Goal: Task Accomplishment & Management: Use online tool/utility

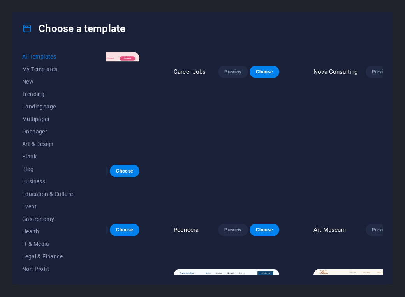
scroll to position [0, 81]
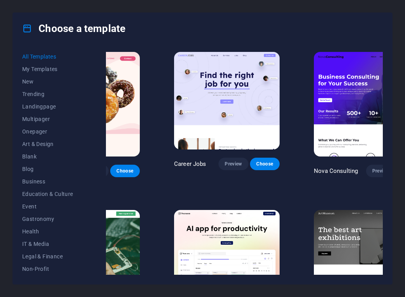
click at [404, 168] on span "Choose" at bounding box center [412, 171] width 17 height 6
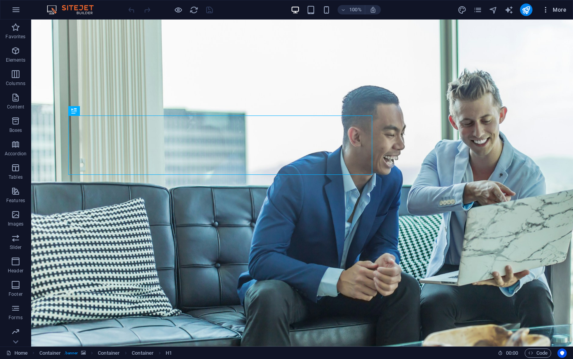
click at [551, 11] on span "More" at bounding box center [554, 10] width 25 height 8
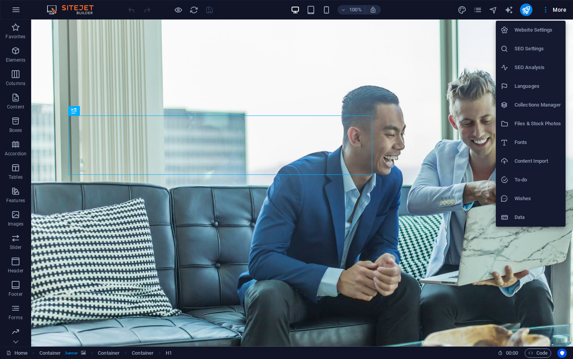
click at [548, 26] on h6 "Website Settings" at bounding box center [537, 29] width 46 height 9
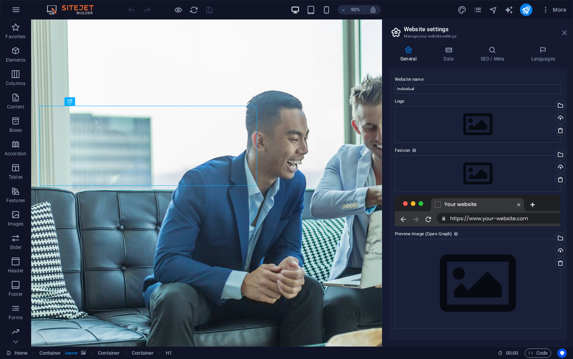
click at [564, 32] on icon at bounding box center [564, 33] width 5 height 6
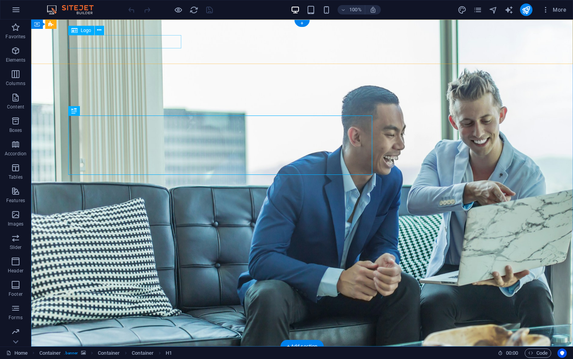
click at [156, 358] on div at bounding box center [302, 366] width 468 height 14
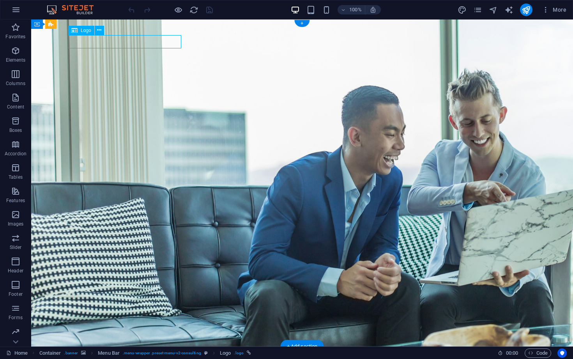
click at [177, 358] on div at bounding box center [302, 366] width 468 height 14
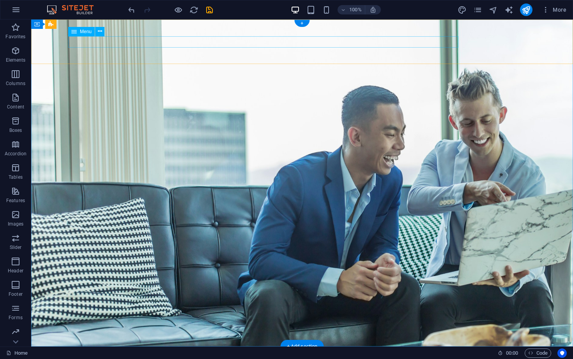
click at [113, 358] on nav "About Services Blog Contact" at bounding box center [302, 364] width 468 height 11
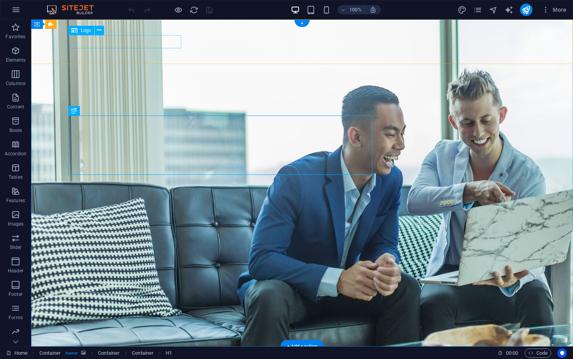
click at [163, 358] on div at bounding box center [302, 366] width 468 height 14
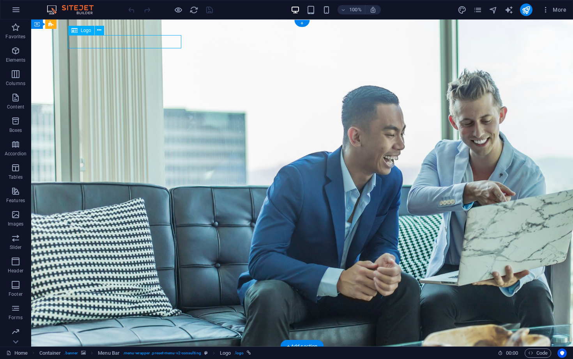
click at [163, 358] on div at bounding box center [302, 366] width 468 height 14
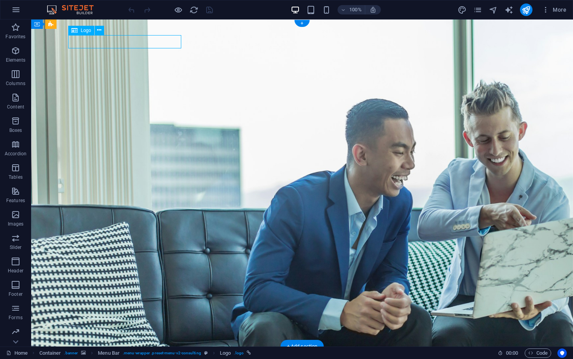
select select "px"
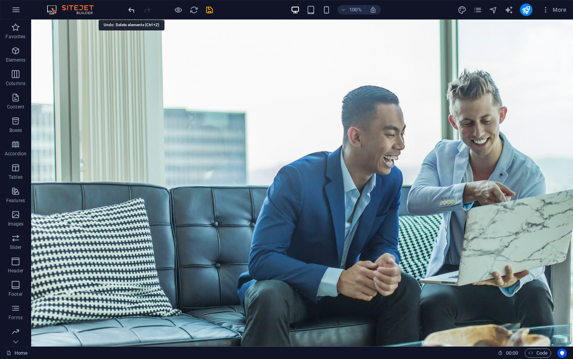
click at [134, 11] on icon "undo" at bounding box center [131, 9] width 9 height 9
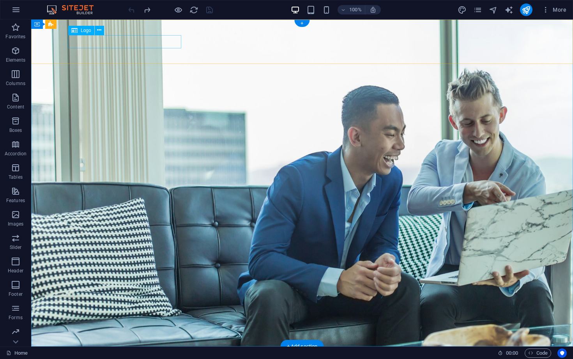
click at [134, 358] on div at bounding box center [302, 366] width 468 height 14
select select "px"
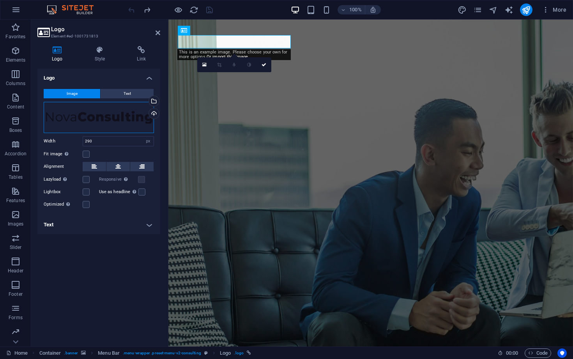
click at [117, 117] on div "Drag files here, click to choose files or select files from Files or our free s…" at bounding box center [99, 117] width 110 height 31
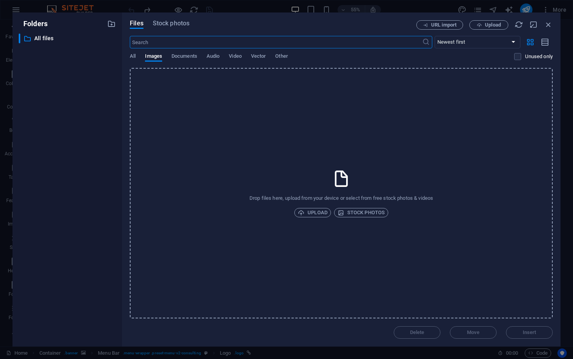
click at [117, 117] on div "Folders ​ All files All files" at bounding box center [67, 179] width 110 height 334
click at [546, 26] on icon "button" at bounding box center [548, 24] width 9 height 9
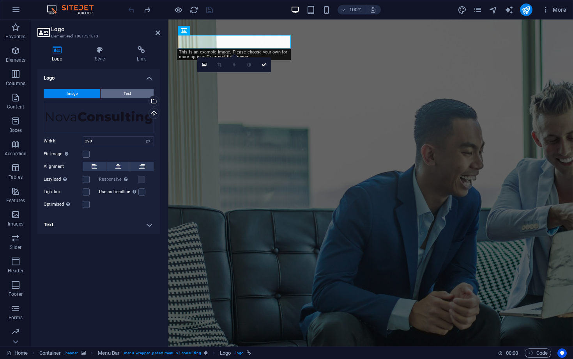
click at [133, 91] on button "Text" at bounding box center [127, 93] width 53 height 9
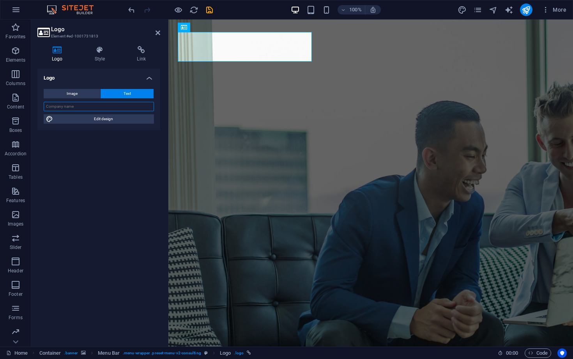
click at [128, 107] on input "text" at bounding box center [99, 106] width 110 height 9
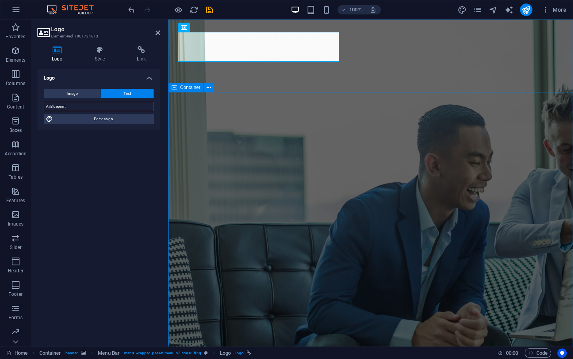
type input "Ai Blueprint"
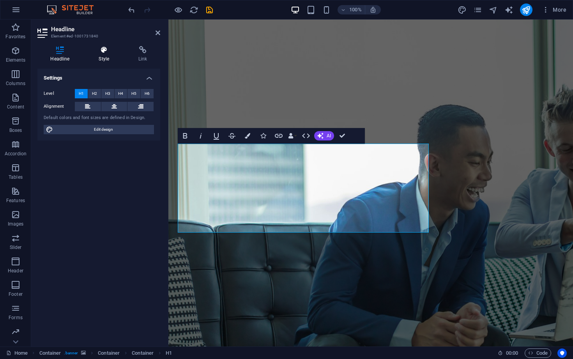
click at [91, 53] on icon at bounding box center [104, 50] width 37 height 8
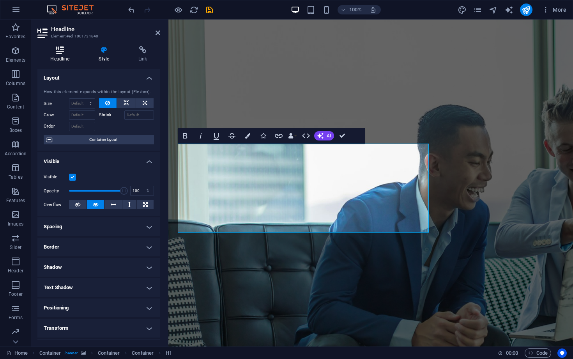
click at [67, 51] on icon at bounding box center [59, 50] width 45 height 8
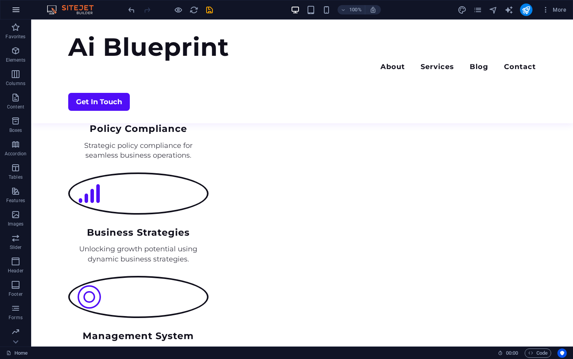
click at [13, 13] on icon "button" at bounding box center [15, 9] width 9 height 9
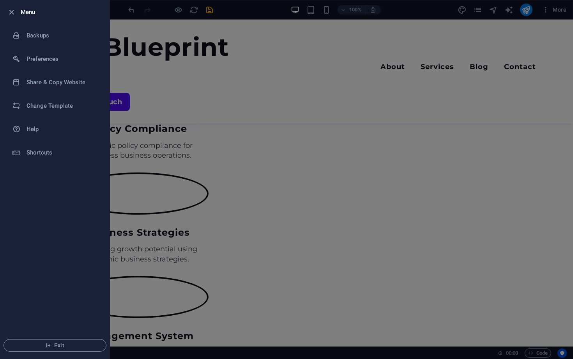
click at [175, 117] on div at bounding box center [286, 179] width 573 height 359
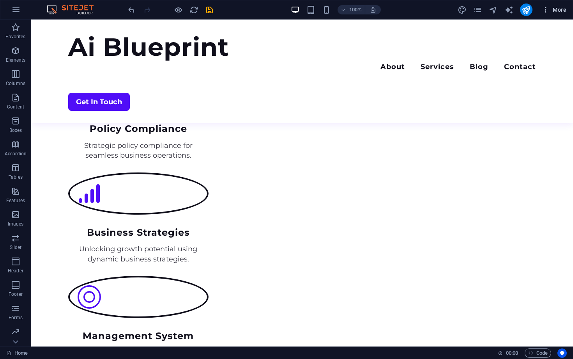
click at [545, 9] on icon "button" at bounding box center [546, 10] width 8 height 8
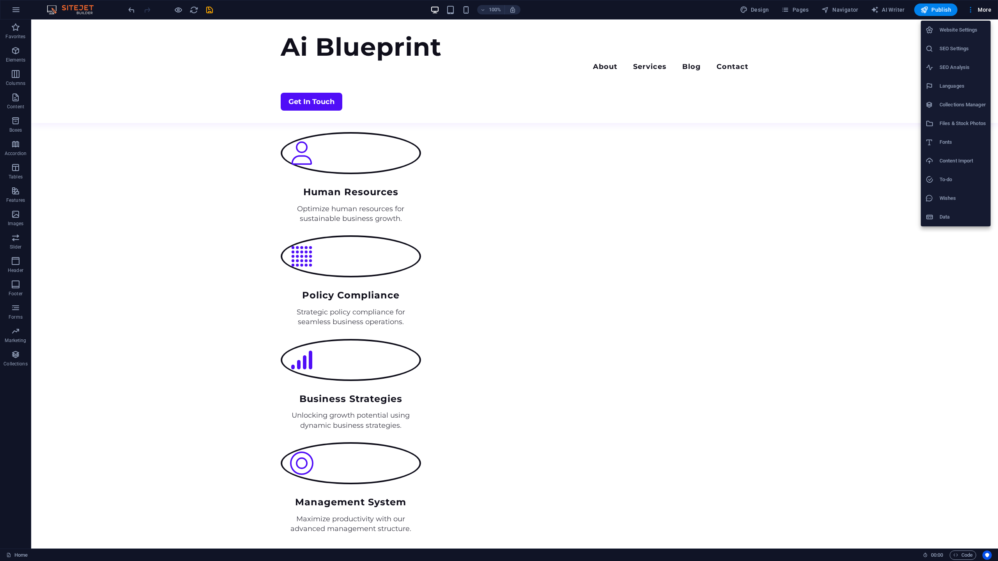
click at [572, 51] on div at bounding box center [499, 280] width 998 height 561
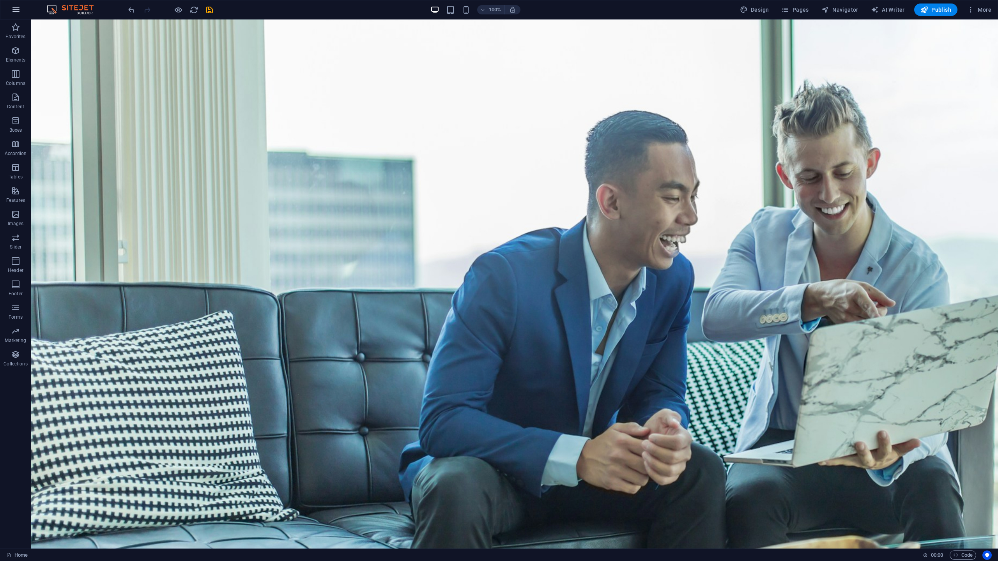
click at [11, 9] on icon "button" at bounding box center [15, 9] width 9 height 9
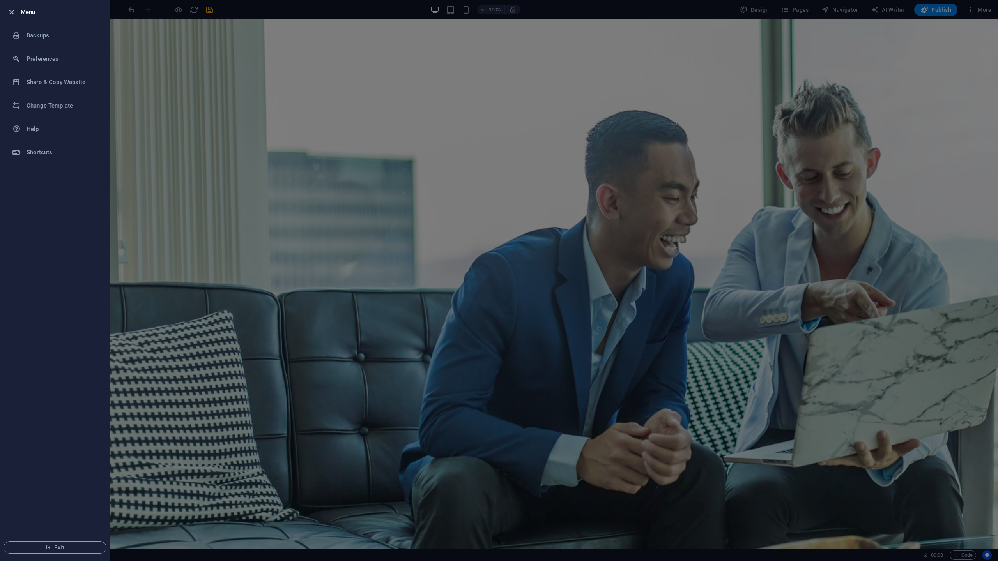
click at [14, 13] on icon "button" at bounding box center [11, 12] width 9 height 9
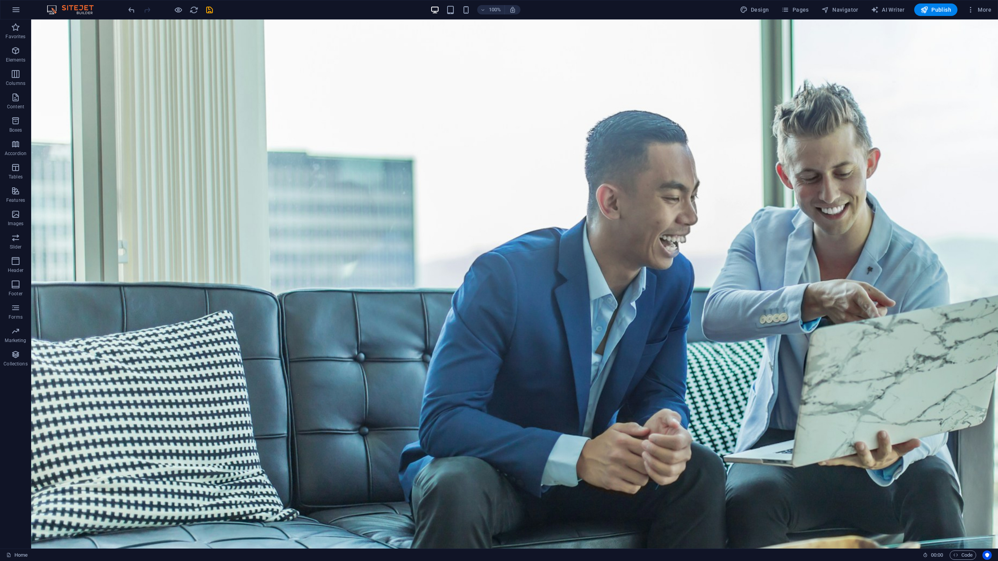
drag, startPoint x: 978, startPoint y: 8, endPoint x: -147, endPoint y: 23, distance: 1124.8
click at [572, 8] on span "More" at bounding box center [978, 10] width 25 height 8
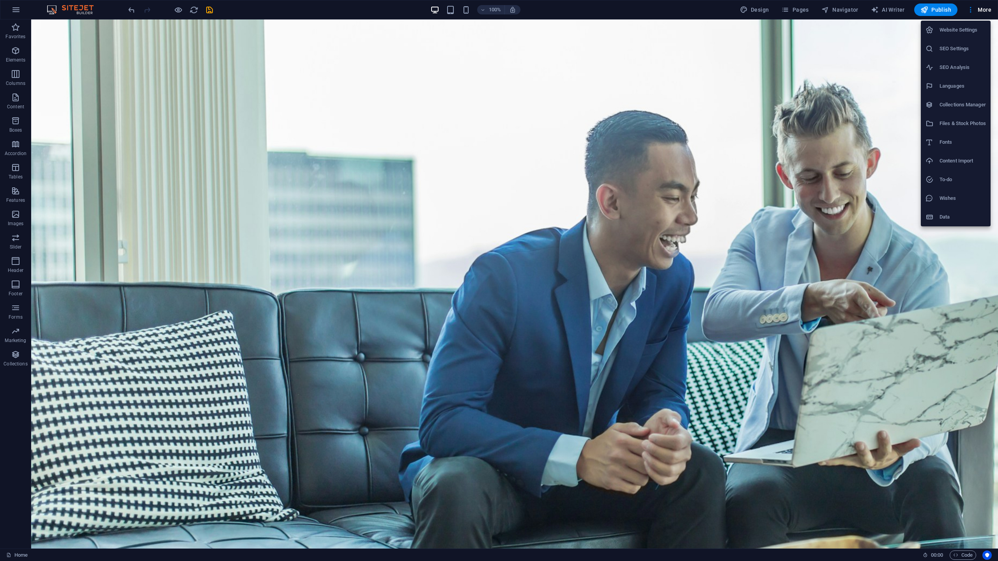
drag, startPoint x: 303, startPoint y: 76, endPoint x: 337, endPoint y: 83, distance: 34.2
click at [303, 76] on div at bounding box center [499, 280] width 998 height 561
